Goal: Book appointment/travel/reservation

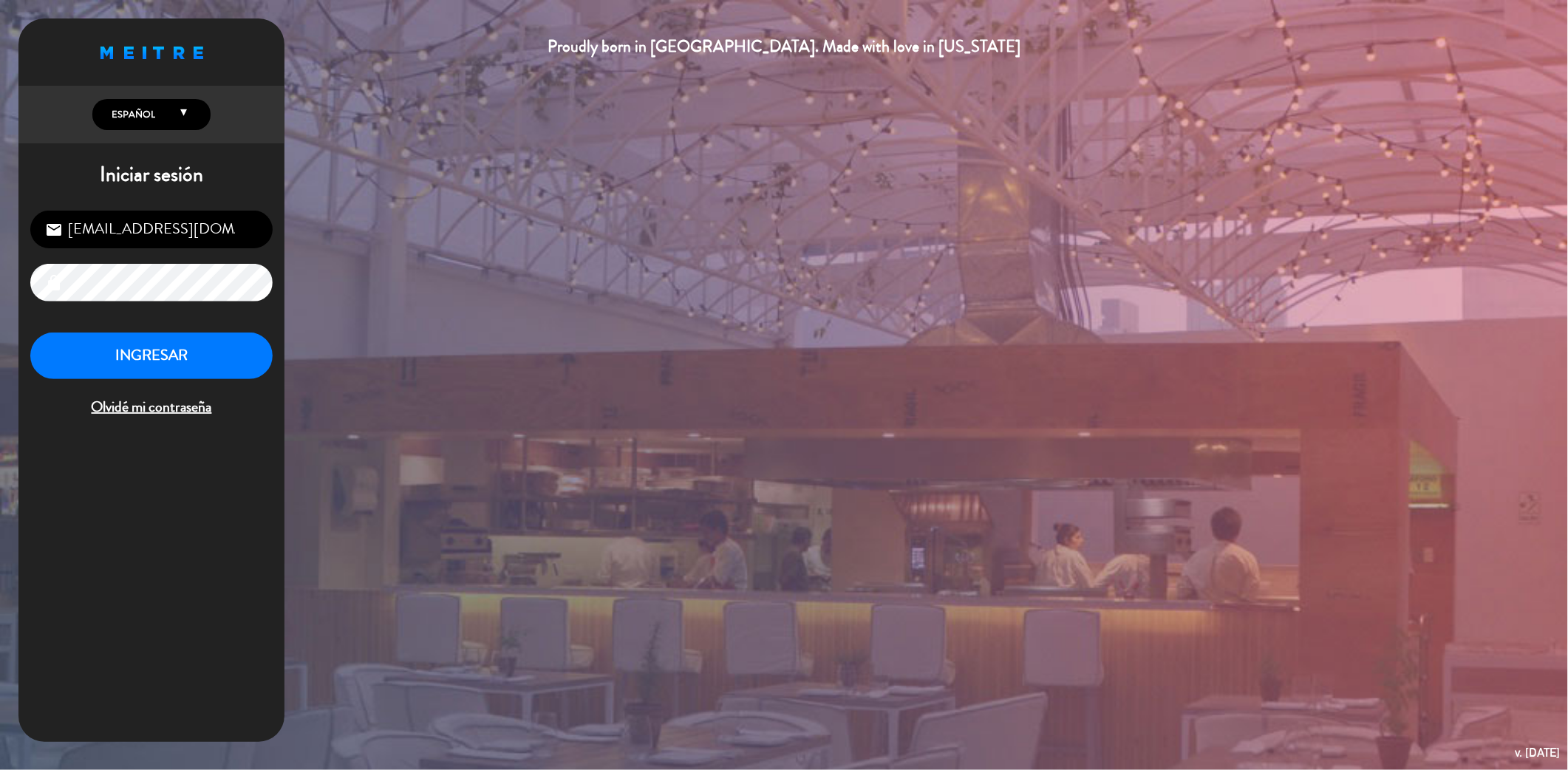
click at [456, 308] on div "Proudly born in [GEOGRAPHIC_DATA]. Made with love in [US_STATE] English Español…" at bounding box center [784, 385] width 1568 height 770
drag, startPoint x: 200, startPoint y: 343, endPoint x: 267, endPoint y: 337, distance: 67.3
click at [200, 342] on button "INGRESAR" at bounding box center [151, 355] width 243 height 47
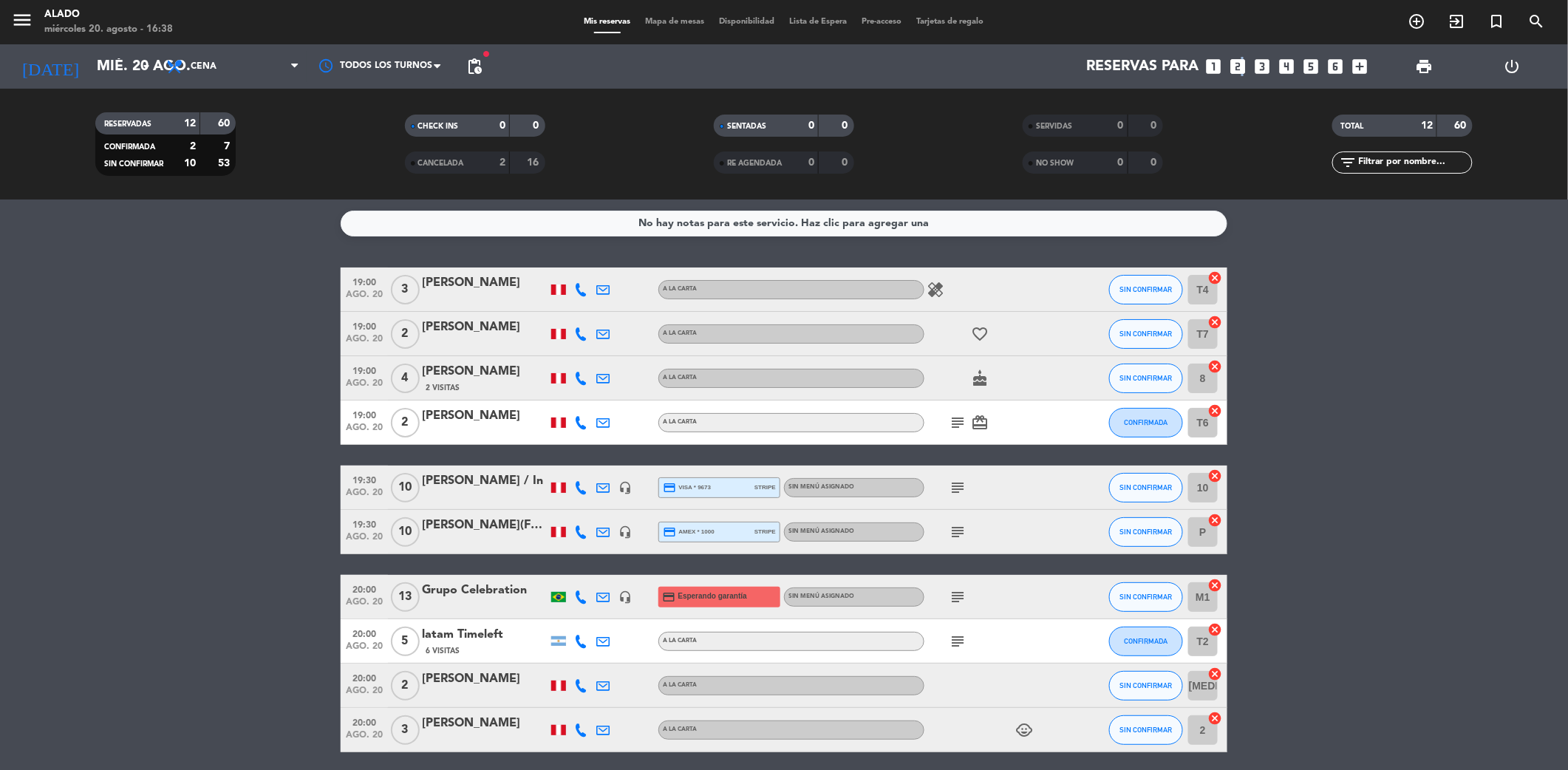
click at [1241, 70] on icon "looks_two" at bounding box center [1237, 67] width 19 height 19
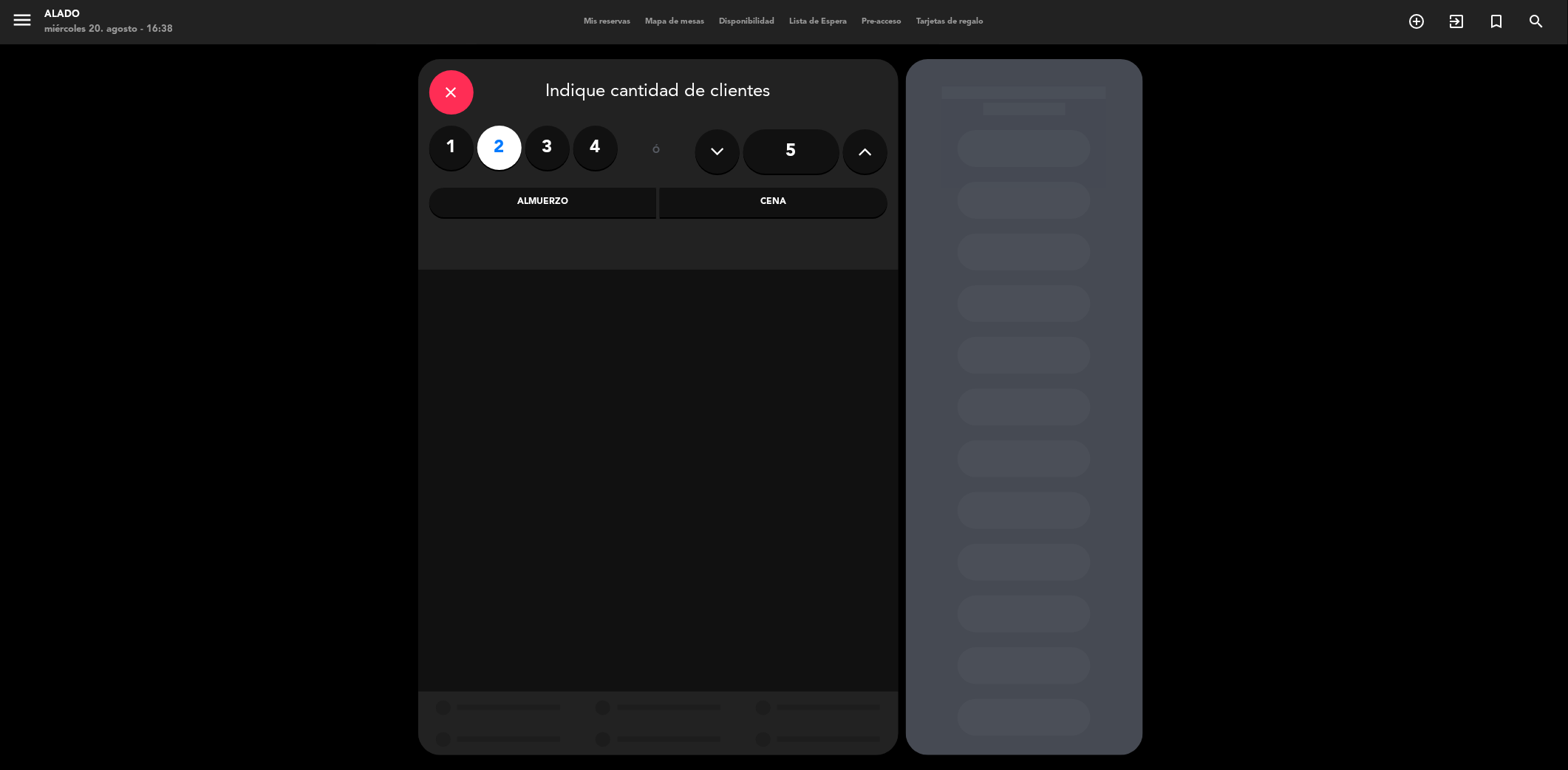
click at [758, 201] on div "Cena" at bounding box center [773, 202] width 228 height 29
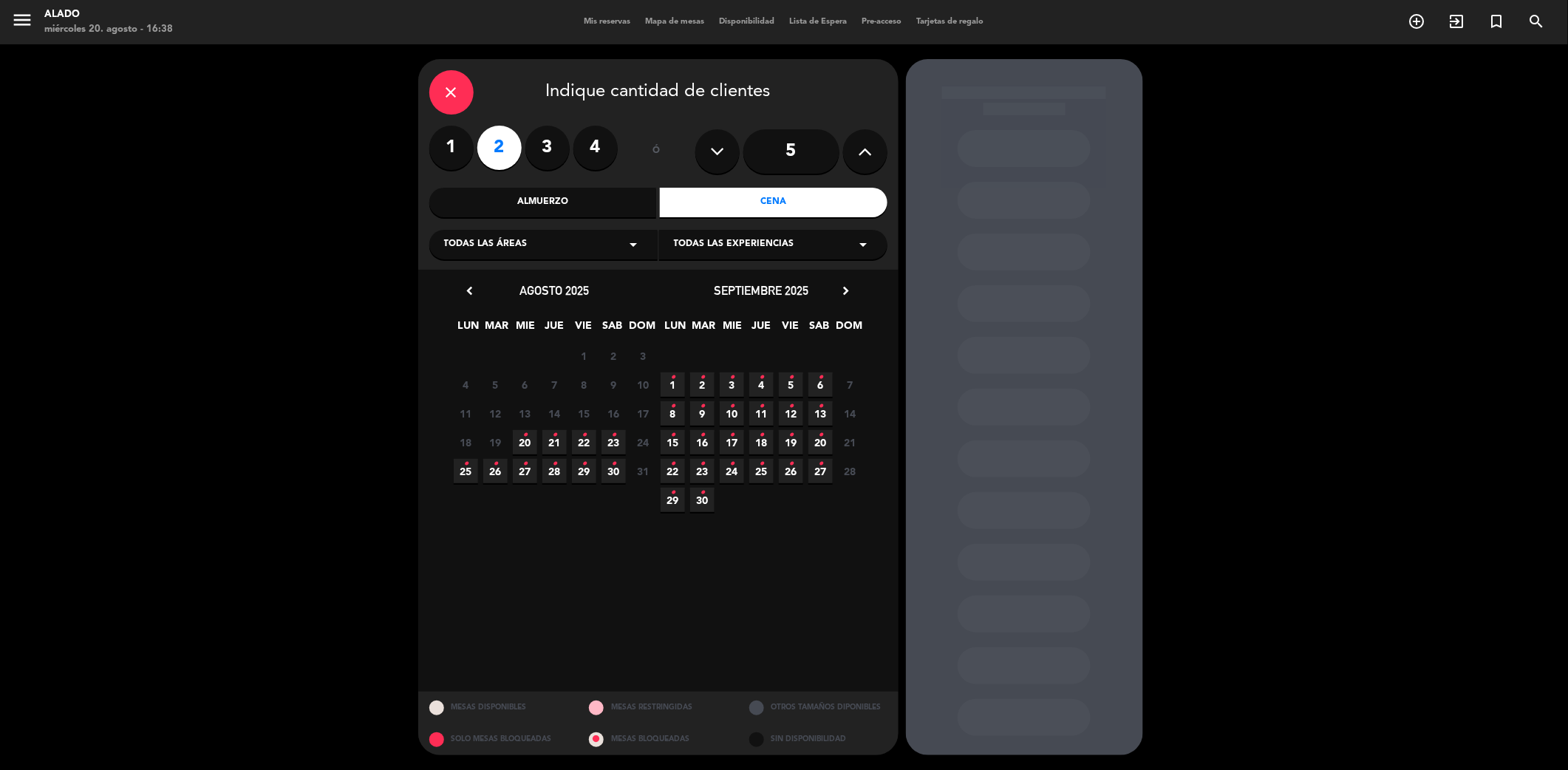
click at [523, 441] on icon "•" at bounding box center [525, 435] width 6 height 24
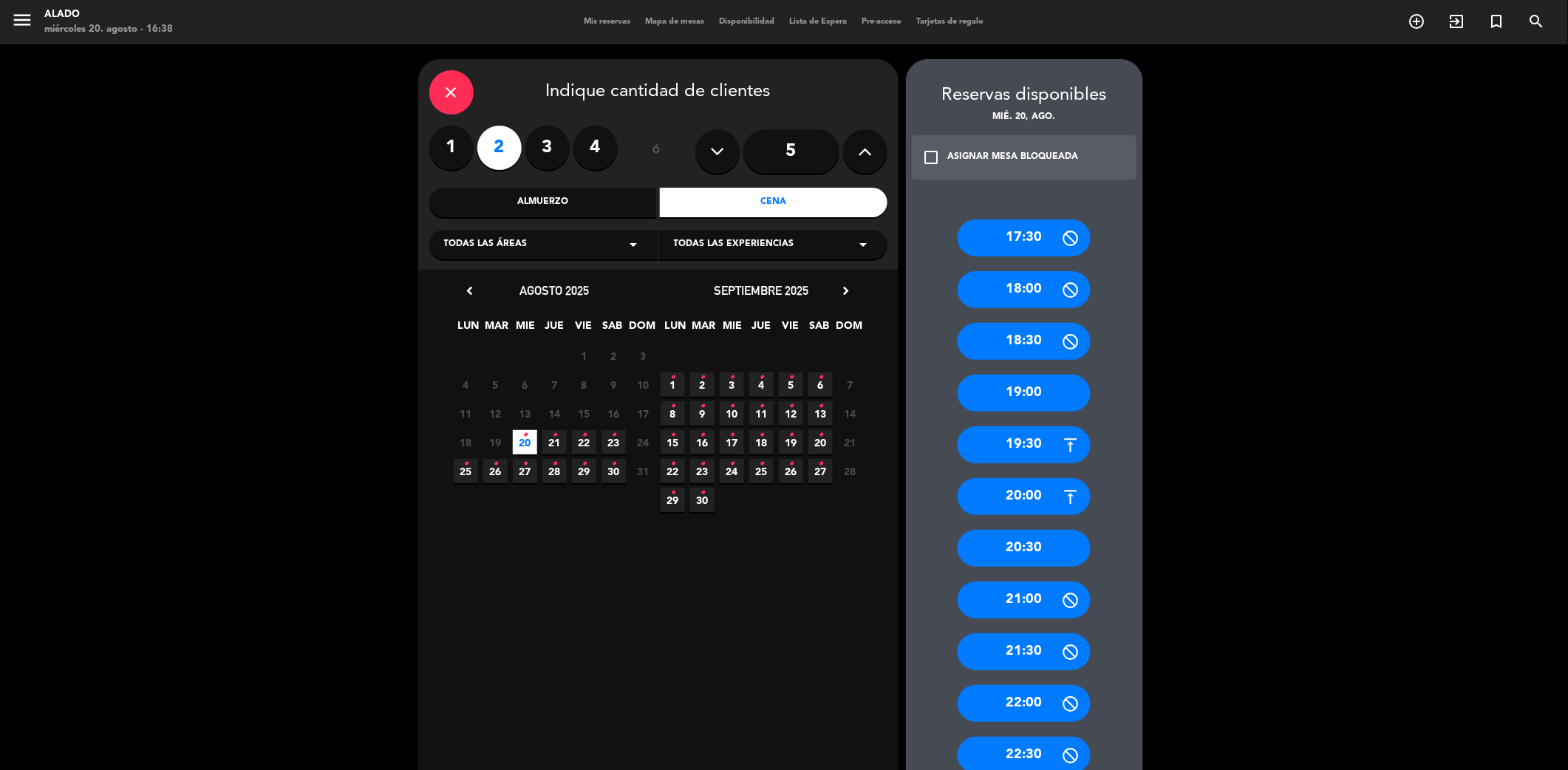
click at [1029, 546] on div "20:30" at bounding box center [1024, 548] width 133 height 37
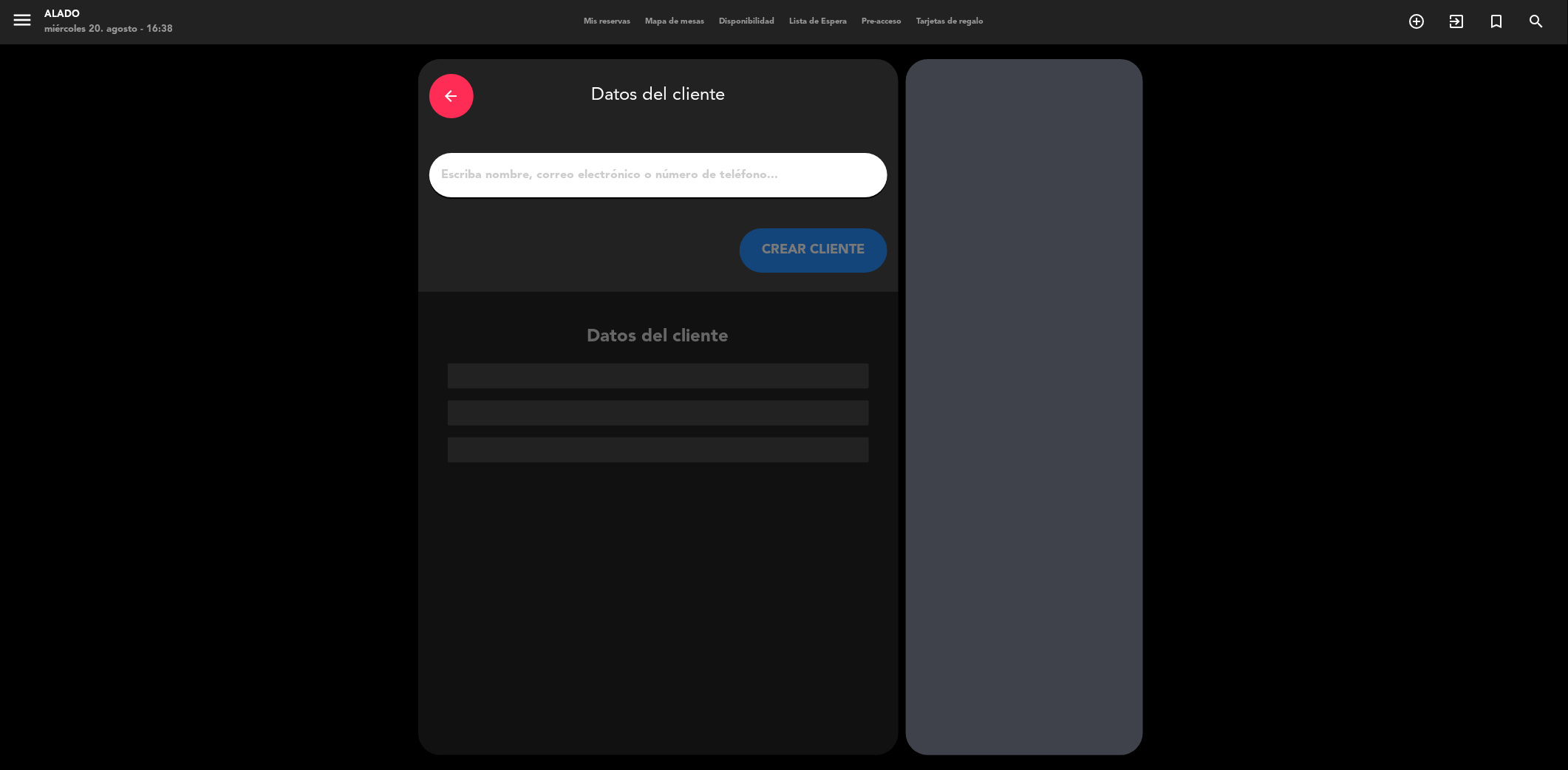
click at [595, 178] on input "1" at bounding box center [659, 175] width 436 height 21
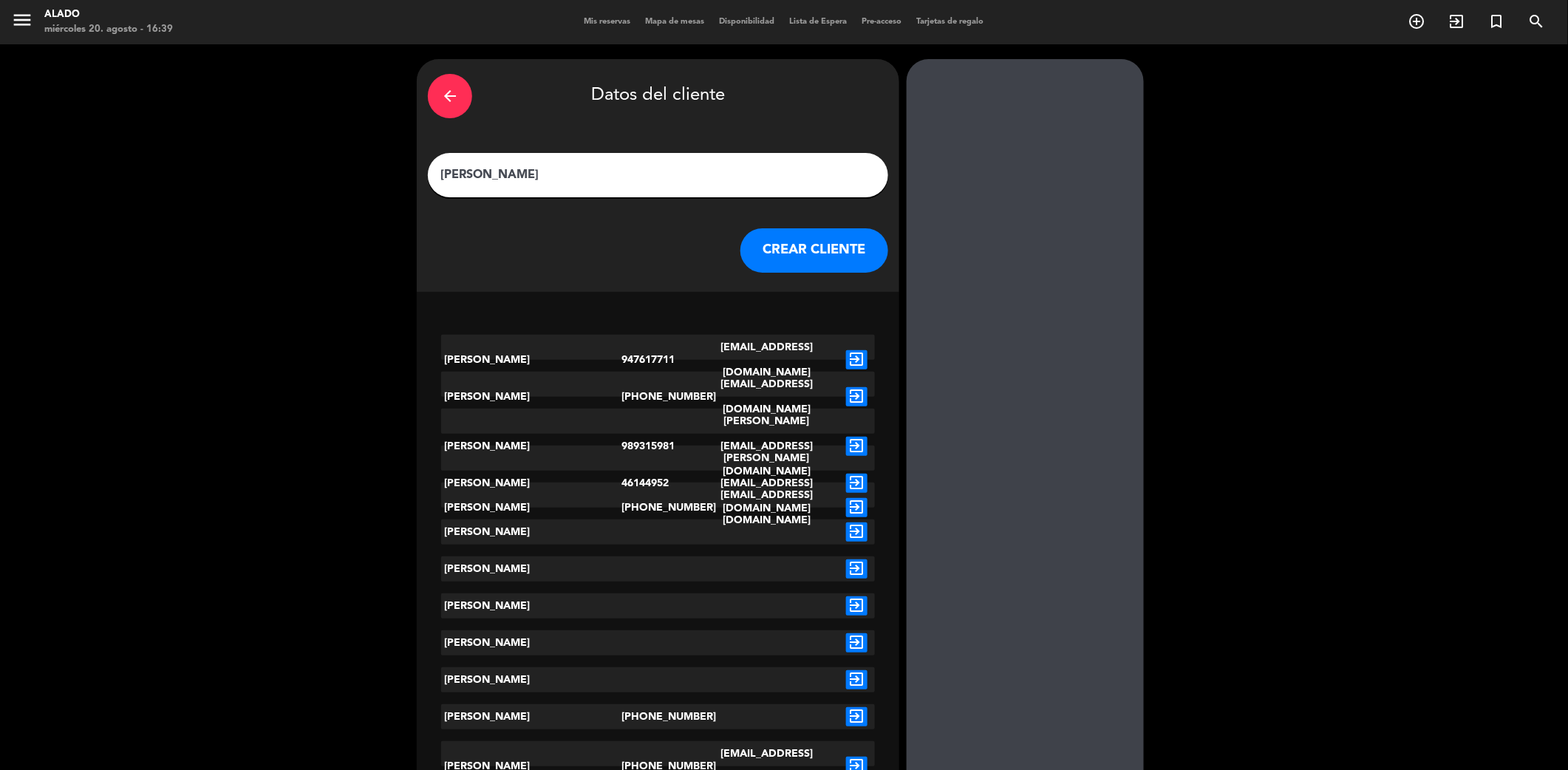
type input "[PERSON_NAME]"
click at [576, 378] on div "[PERSON_NAME]" at bounding box center [531, 396] width 181 height 50
click at [863, 387] on icon "exit_to_app" at bounding box center [856, 396] width 21 height 19
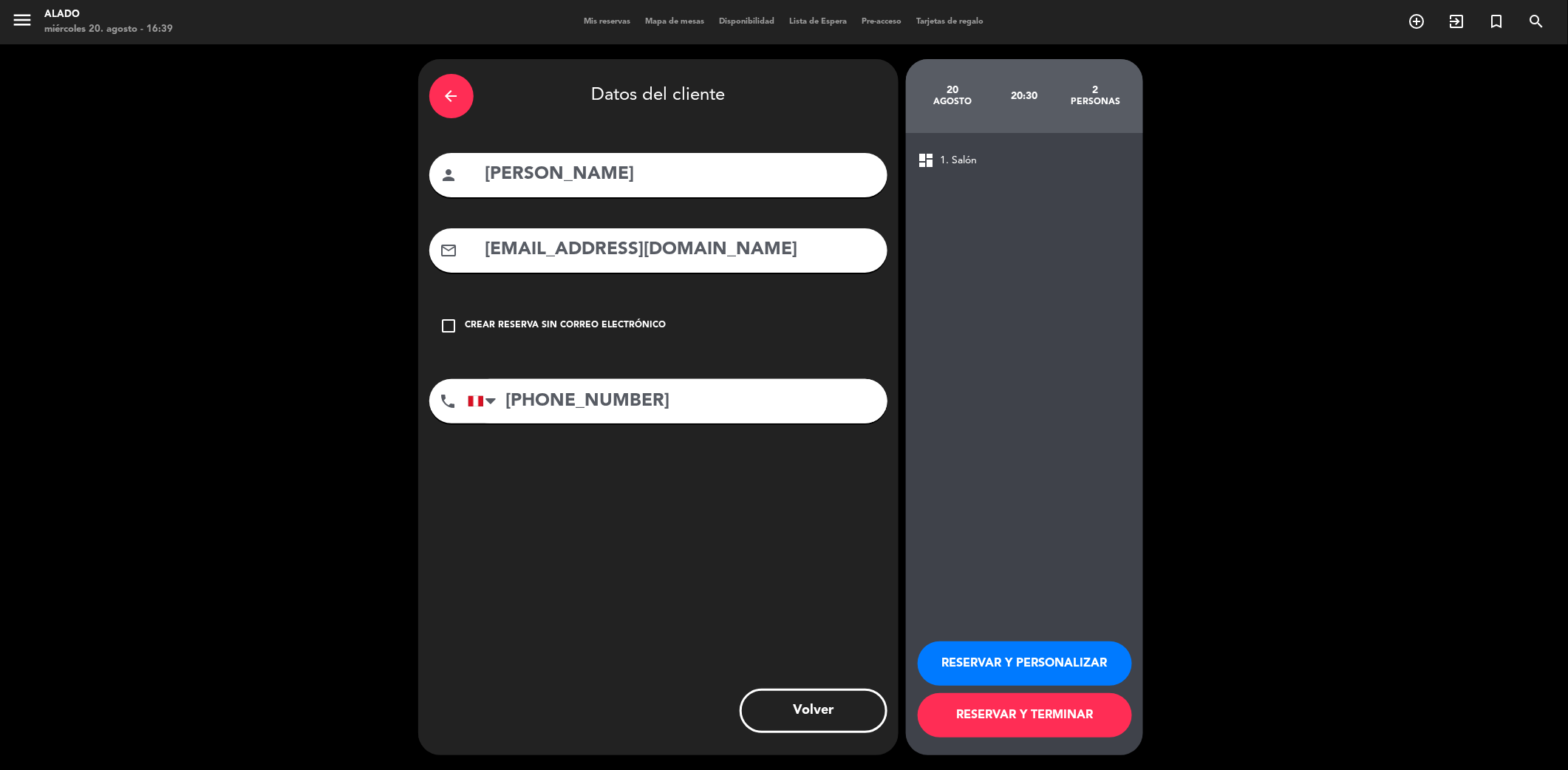
click at [1014, 717] on button "RESERVAR Y TERMINAR" at bounding box center [1025, 715] width 214 height 44
